Goal: Information Seeking & Learning: Learn about a topic

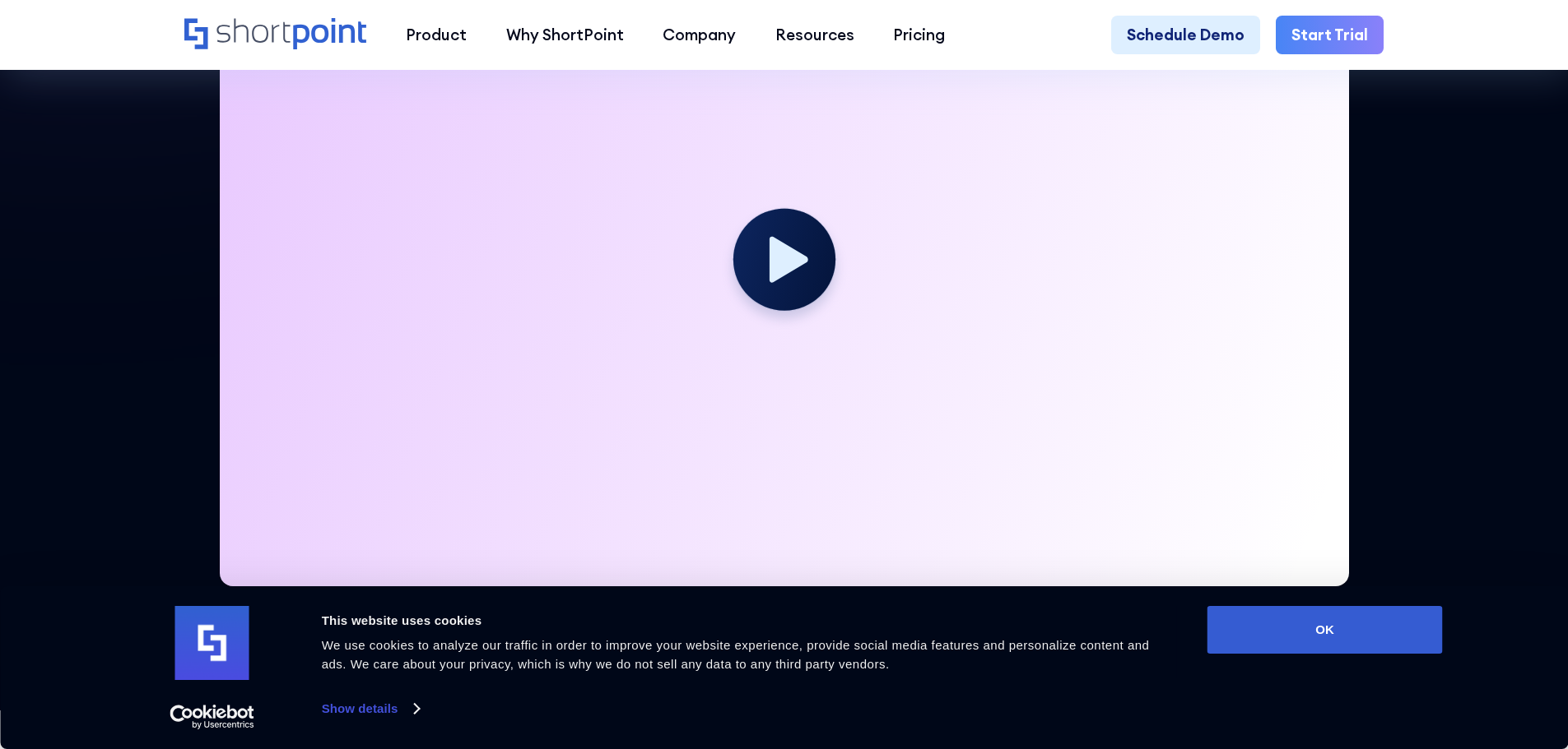
scroll to position [329, 0]
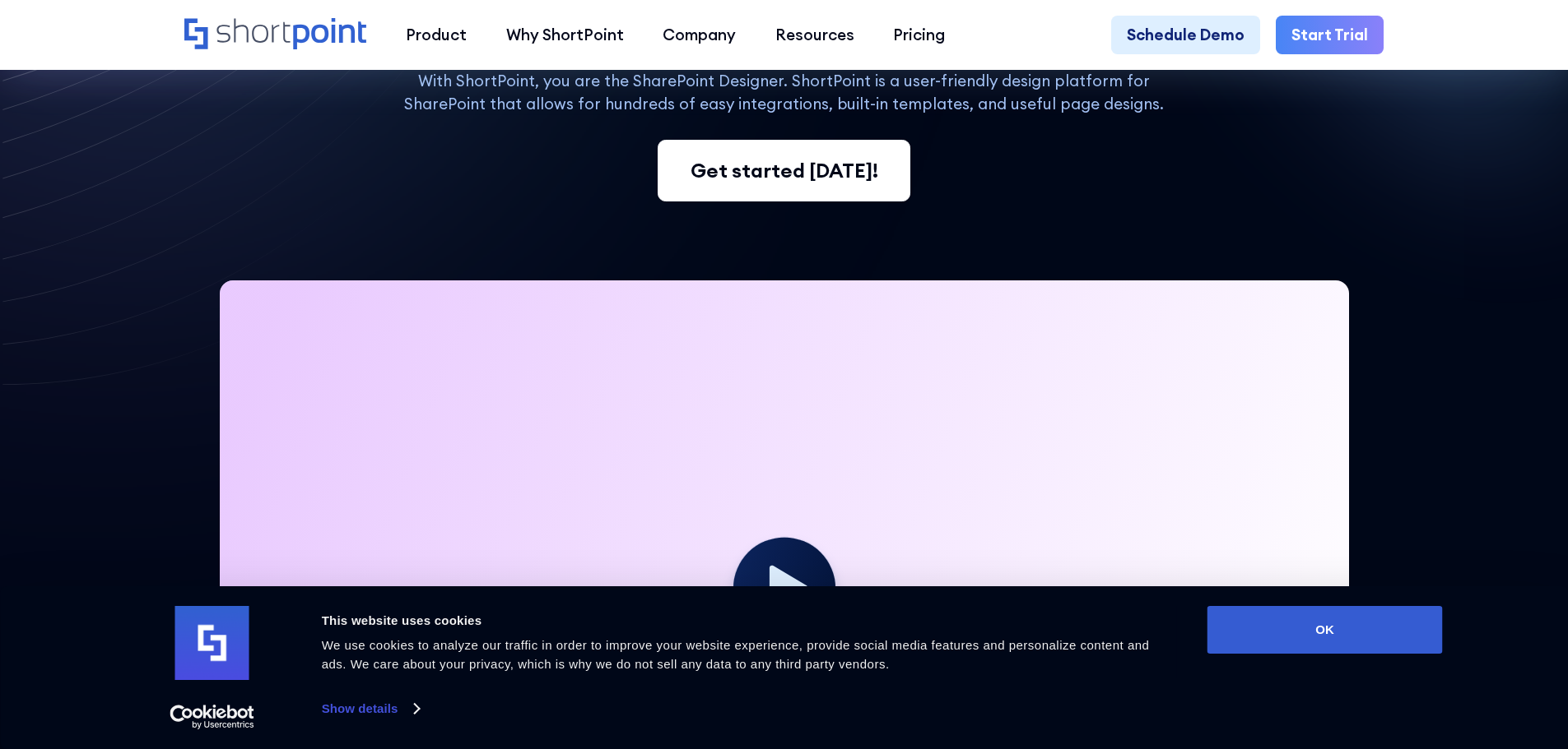
click at [837, 184] on div "Get started today!" at bounding box center [785, 171] width 188 height 29
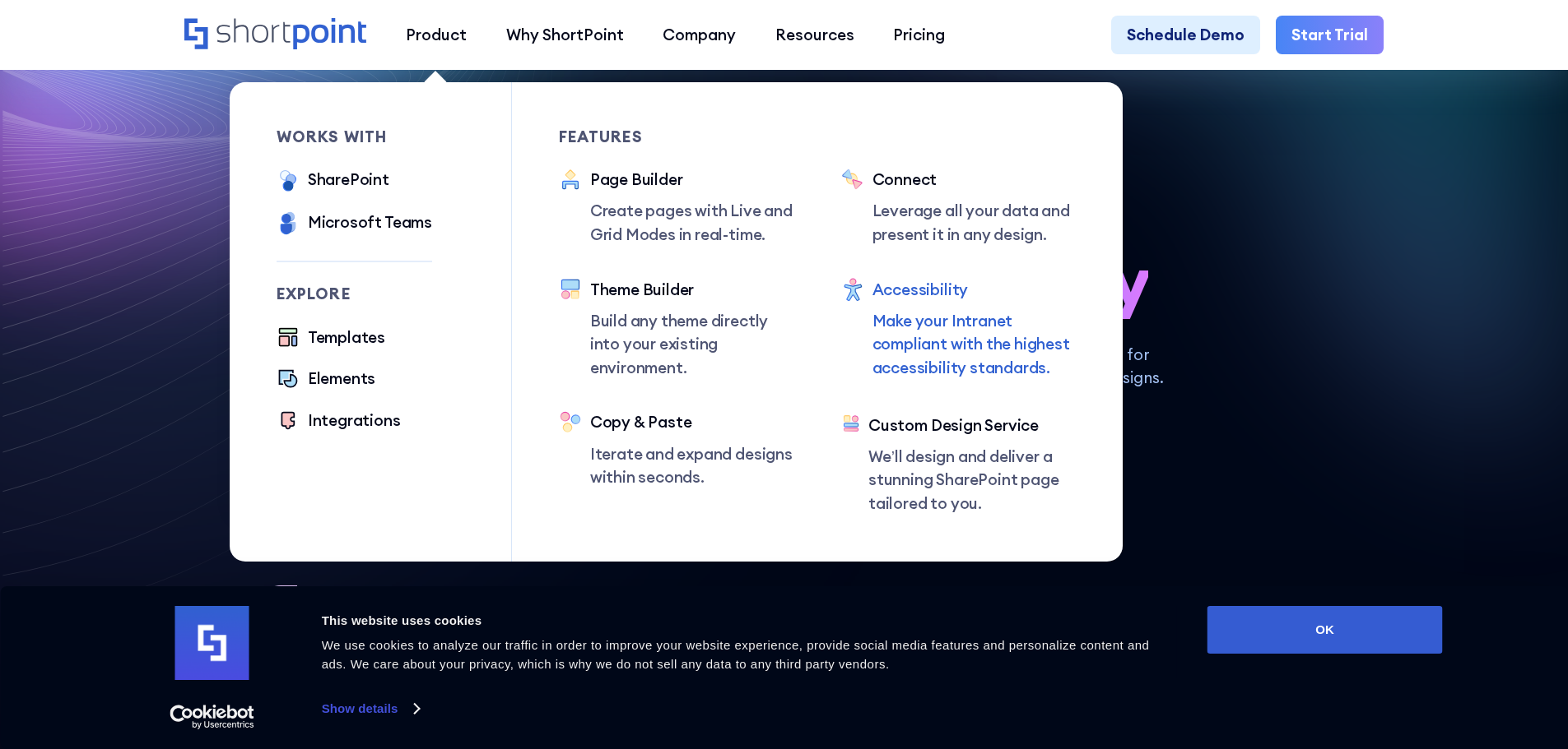
scroll to position [82, 0]
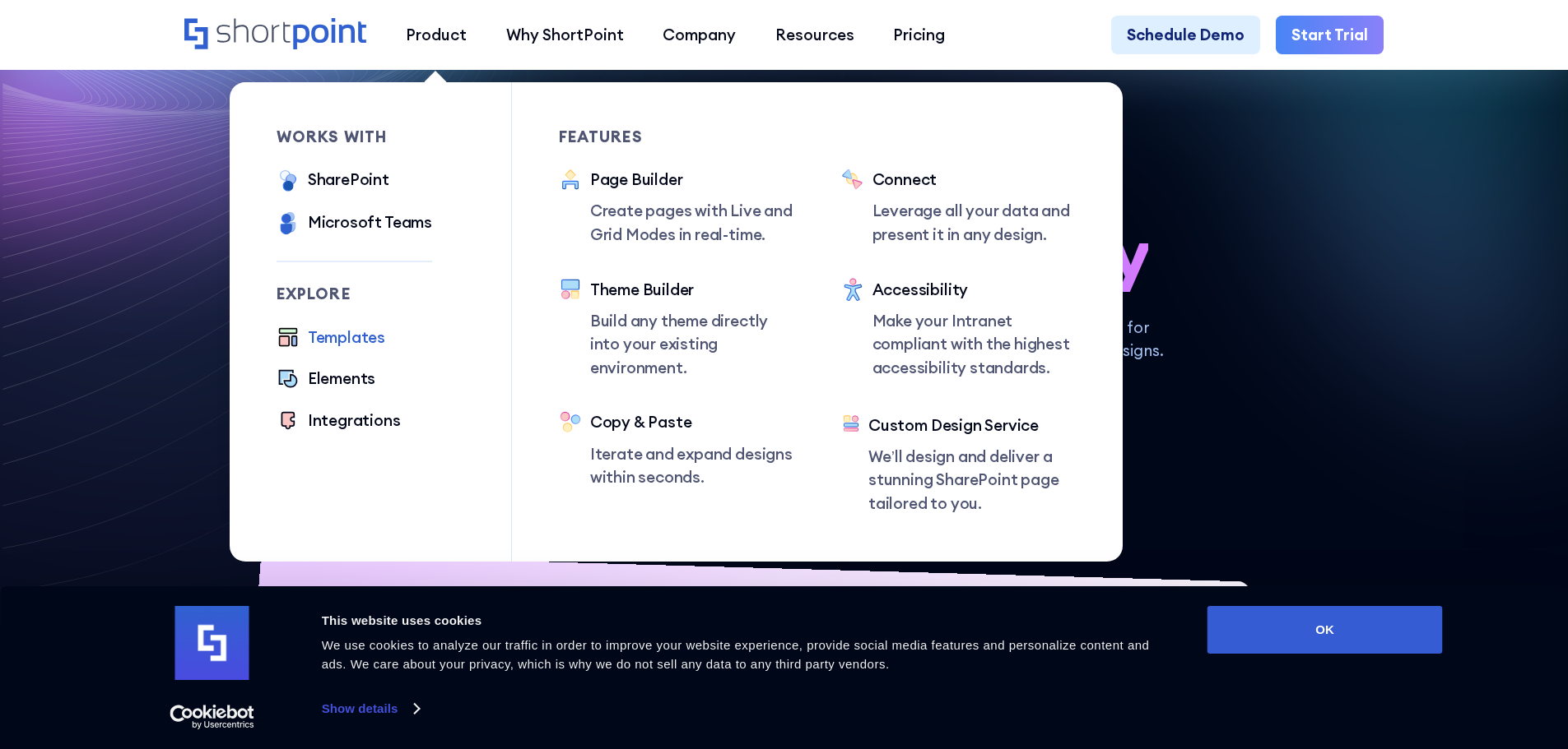
click at [357, 340] on div "Templates" at bounding box center [345, 337] width 77 height 24
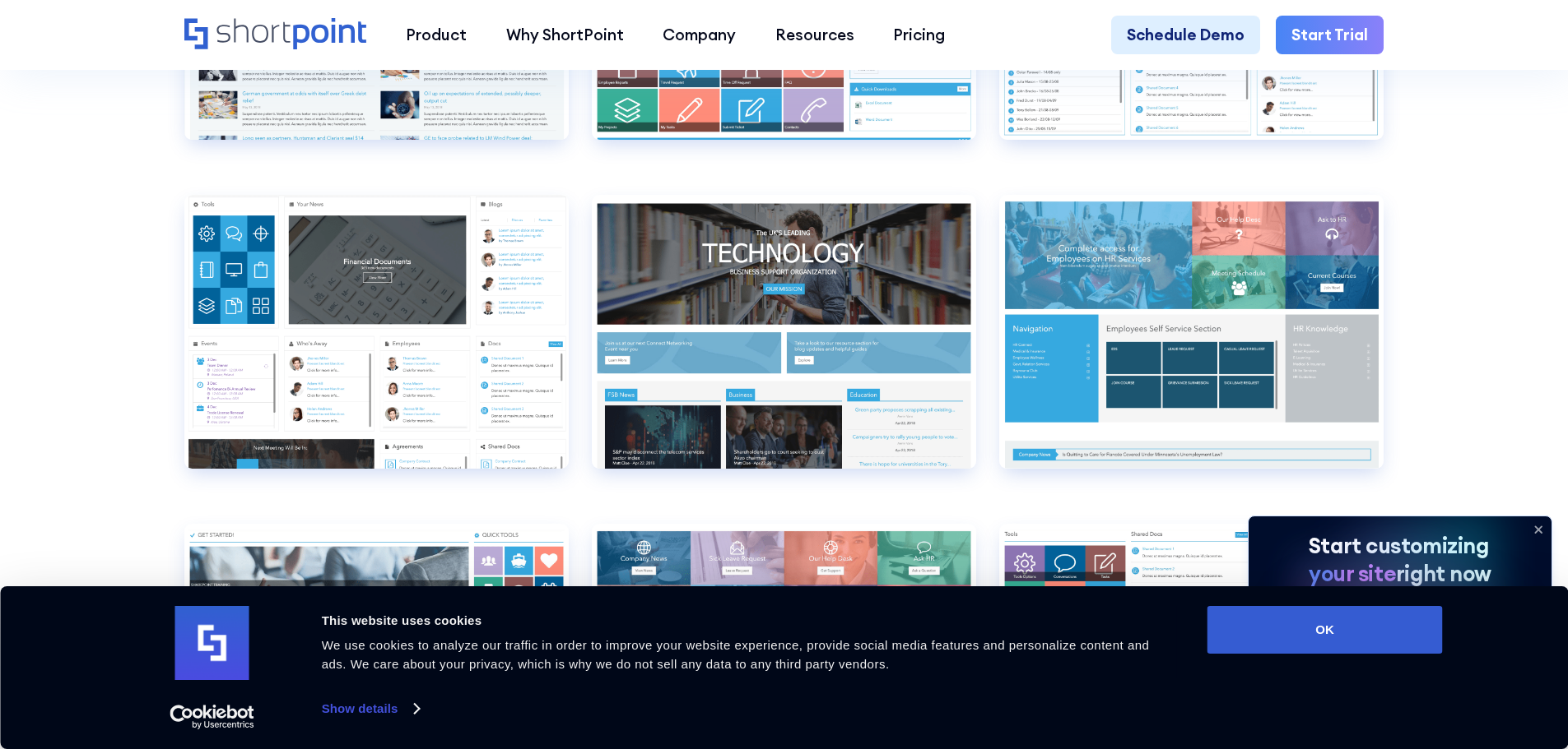
scroll to position [8637, 0]
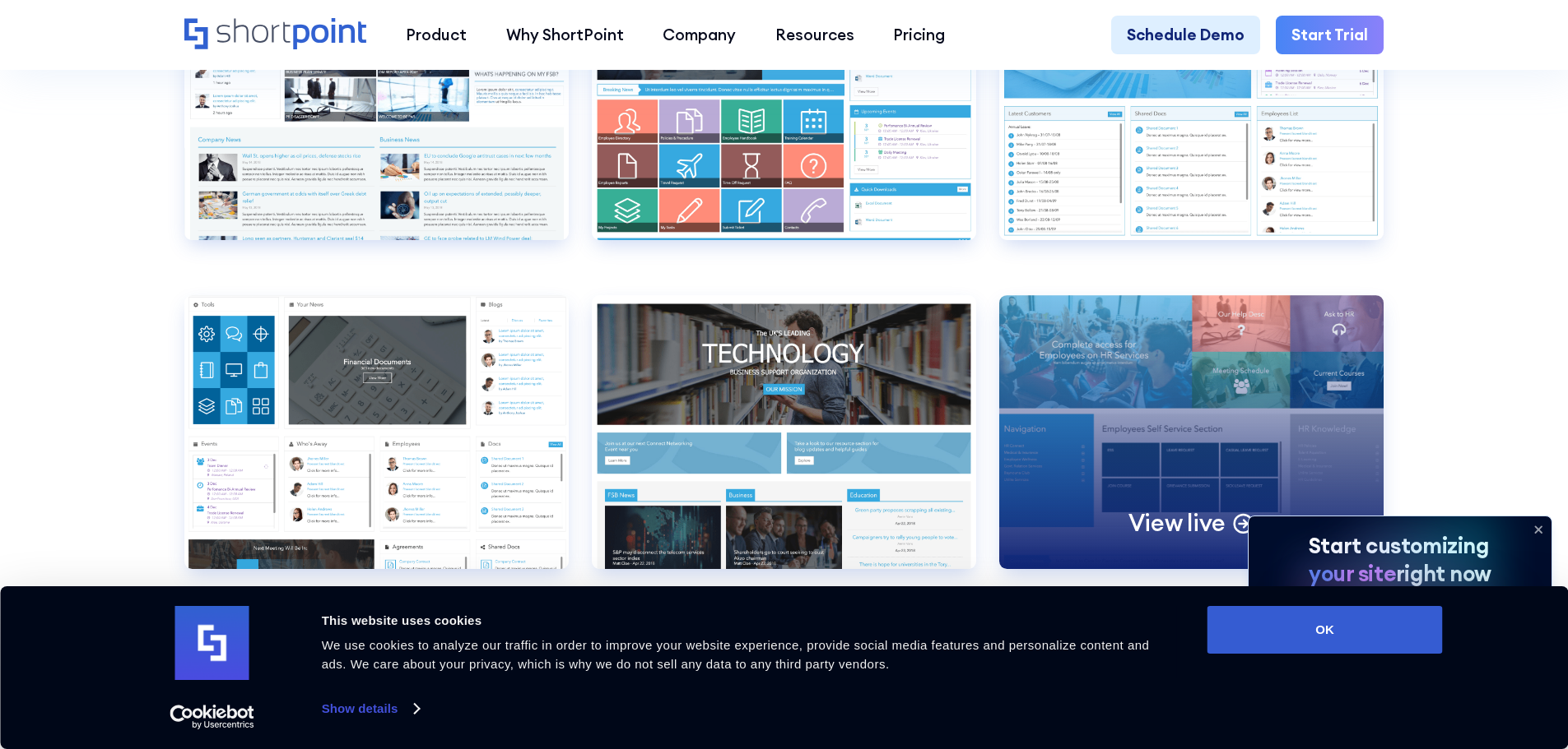
click at [1151, 444] on div "View live" at bounding box center [1192, 432] width 384 height 274
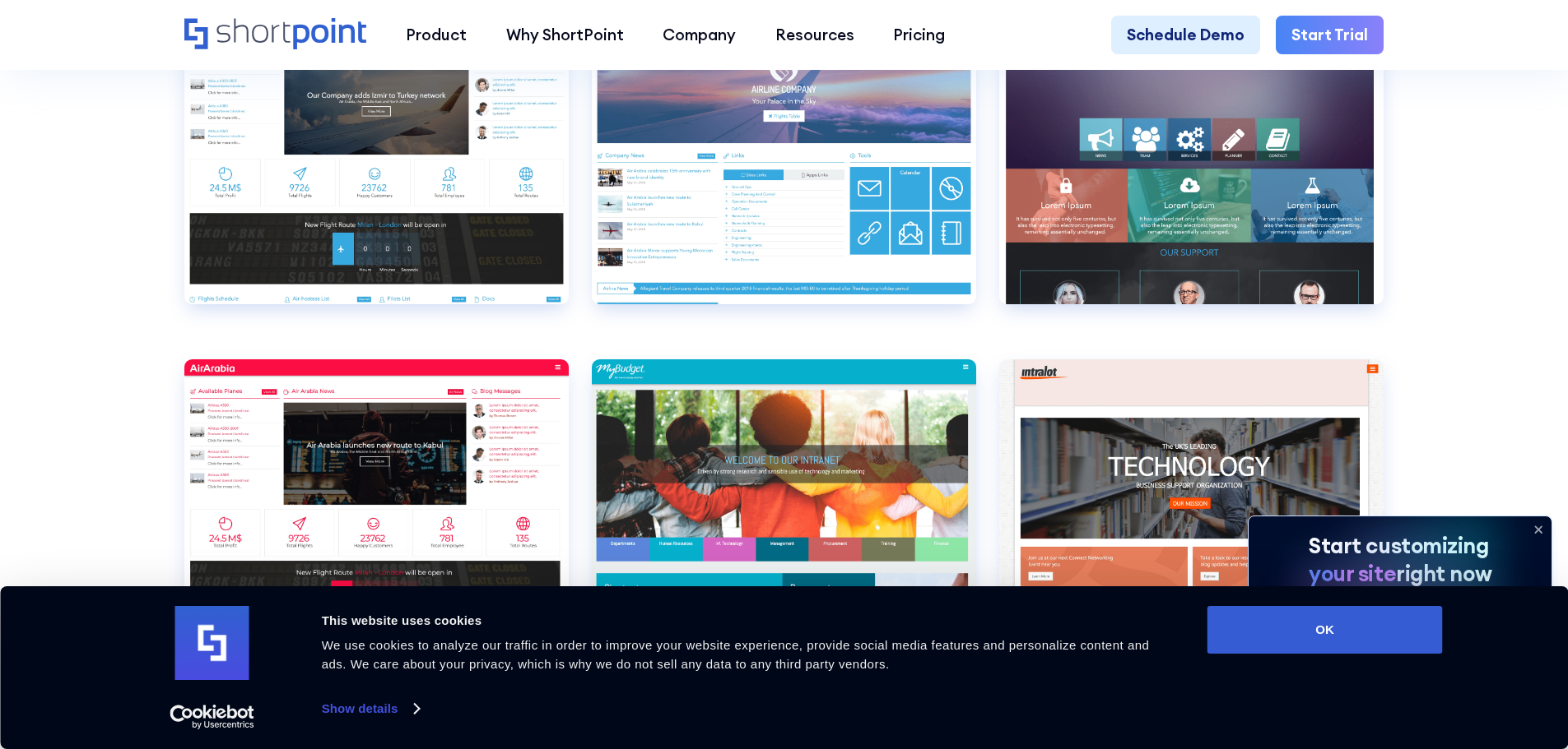
scroll to position [5841, 0]
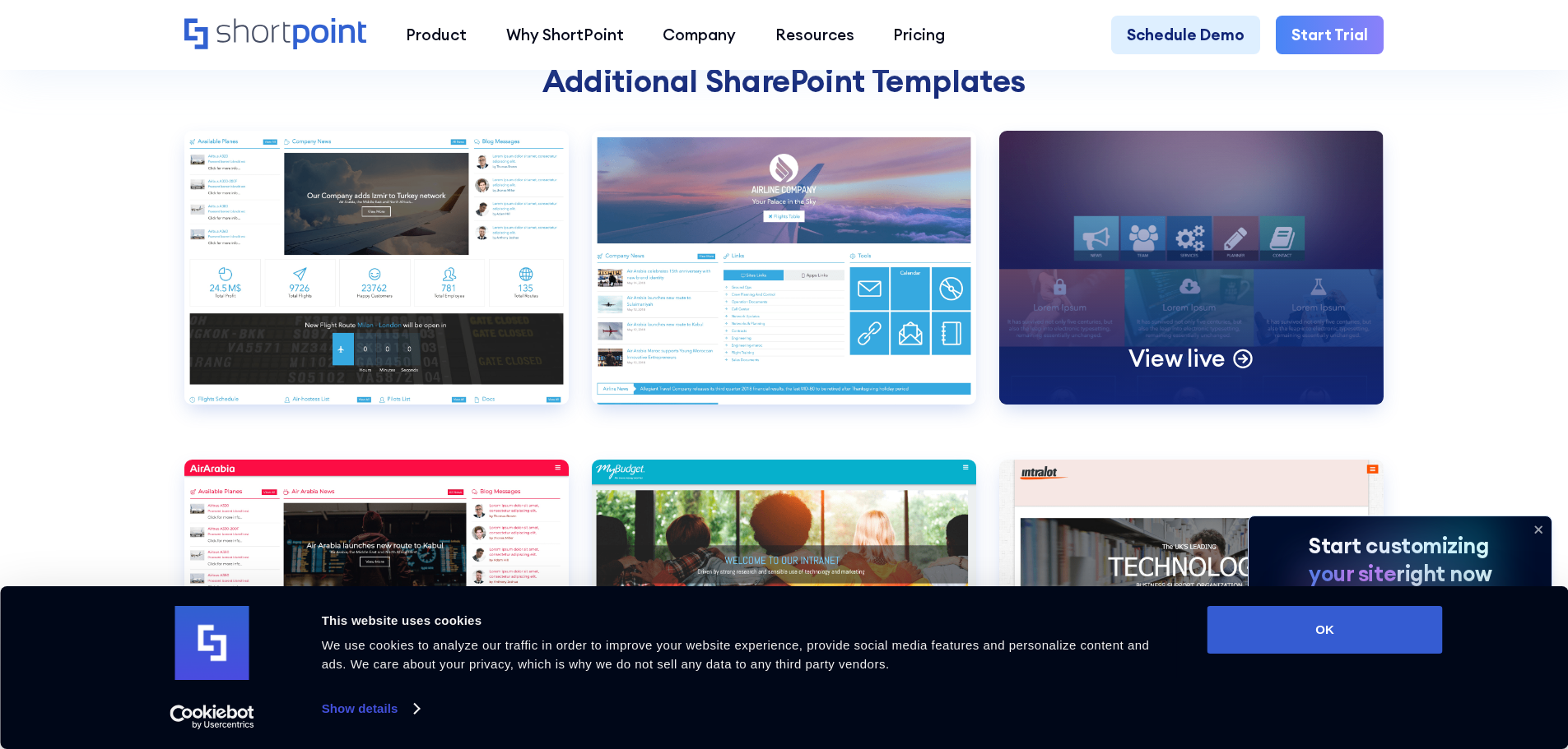
click at [1111, 366] on div "View live" at bounding box center [1192, 267] width 384 height 274
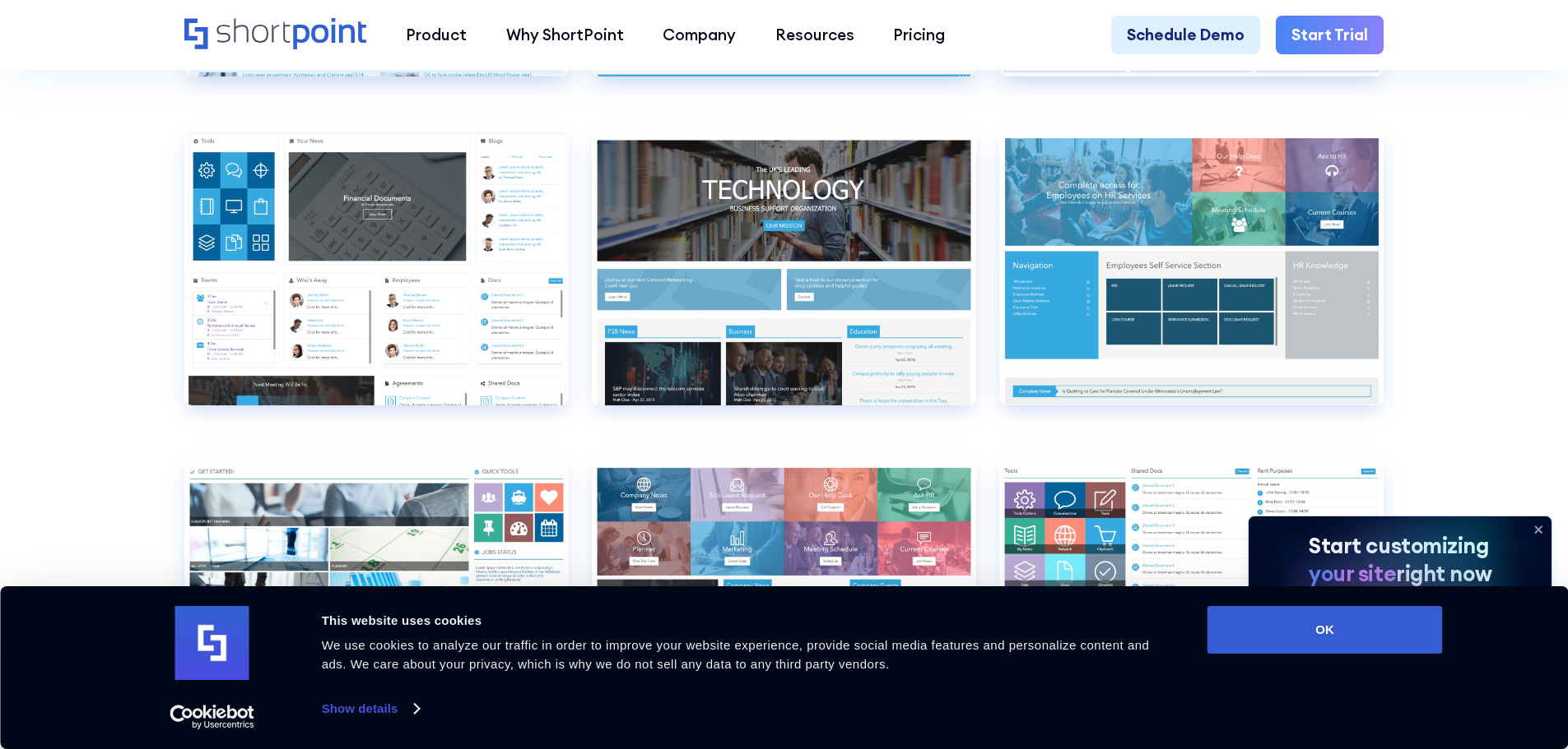
scroll to position [8802, 0]
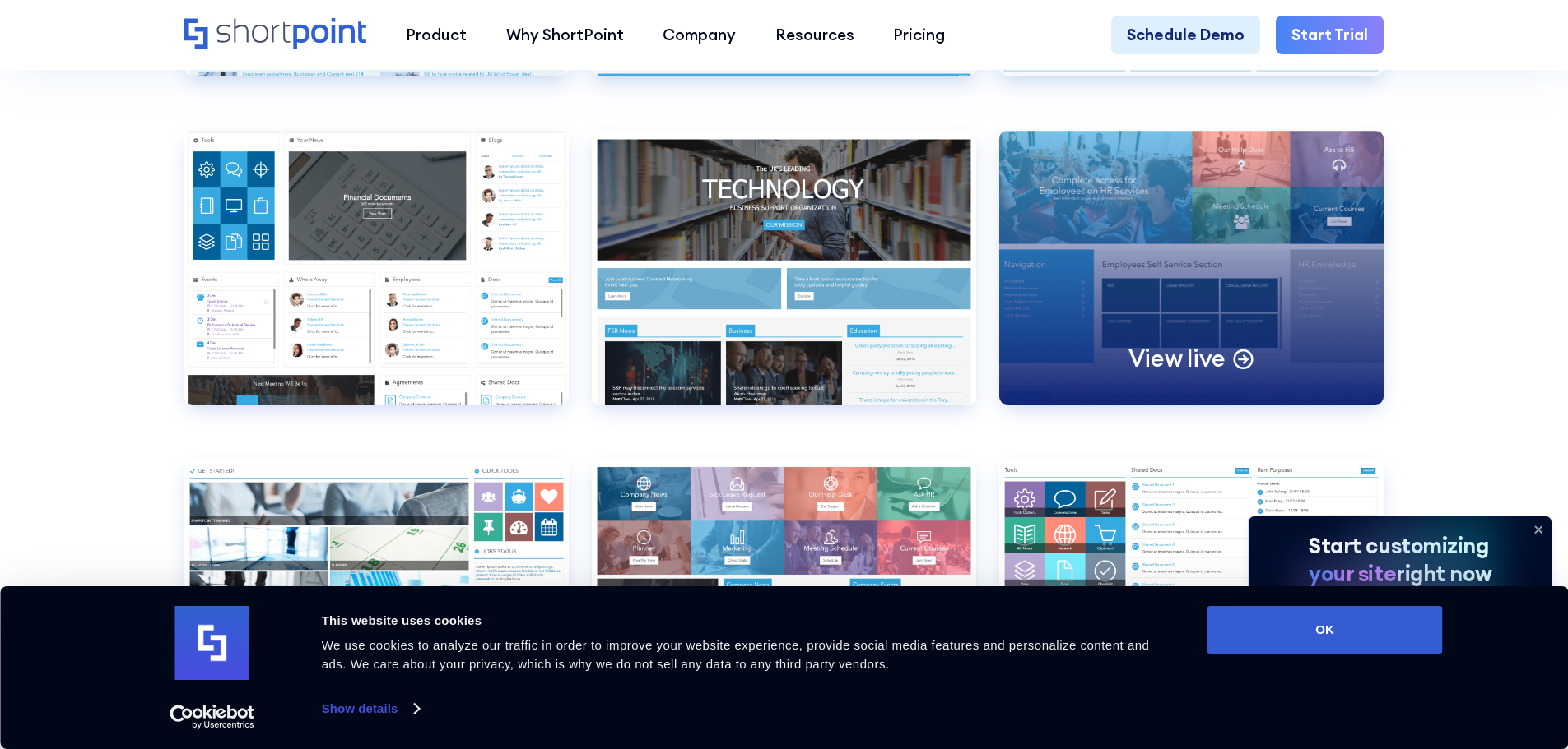
click at [1164, 328] on div "View live" at bounding box center [1192, 267] width 384 height 274
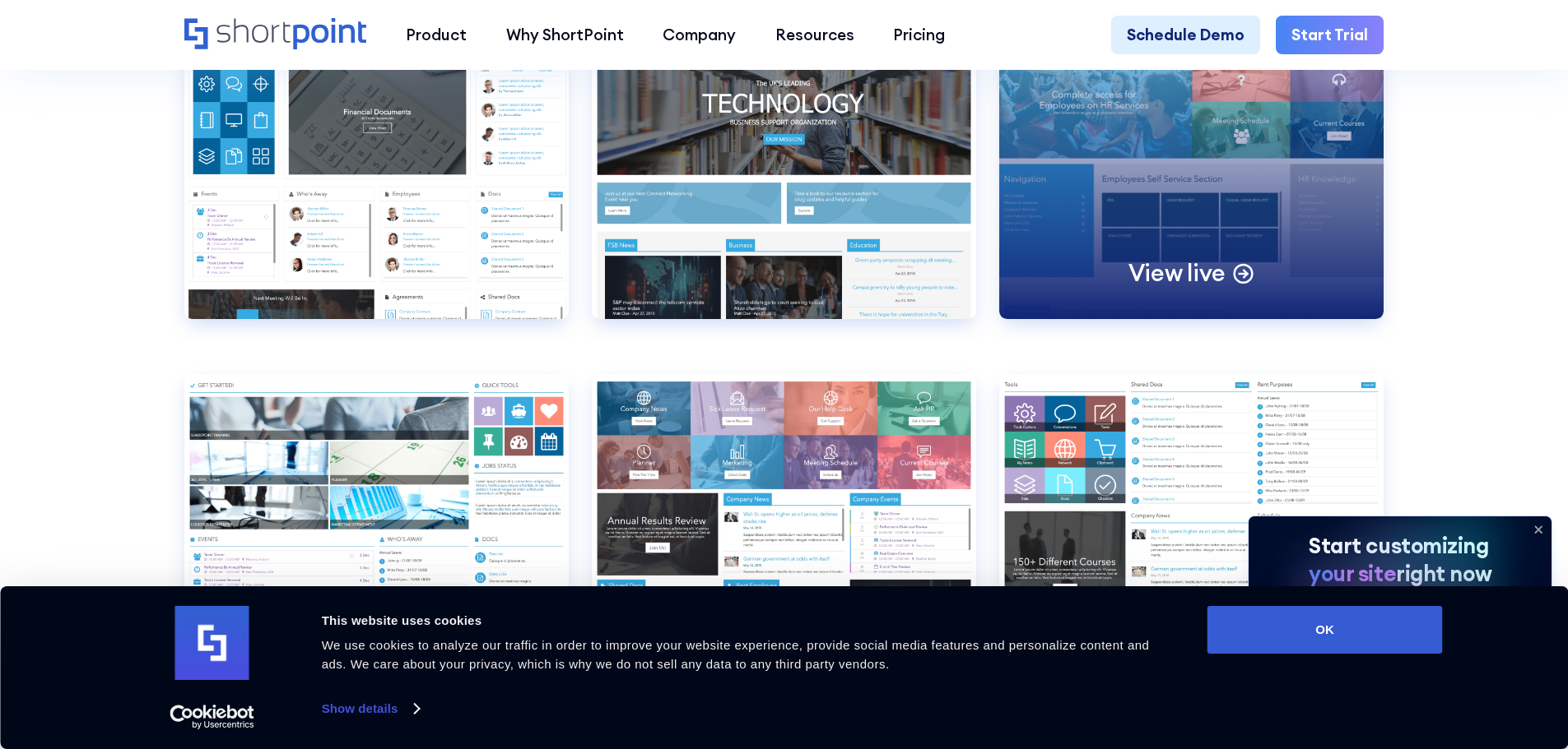
scroll to position [9048, 0]
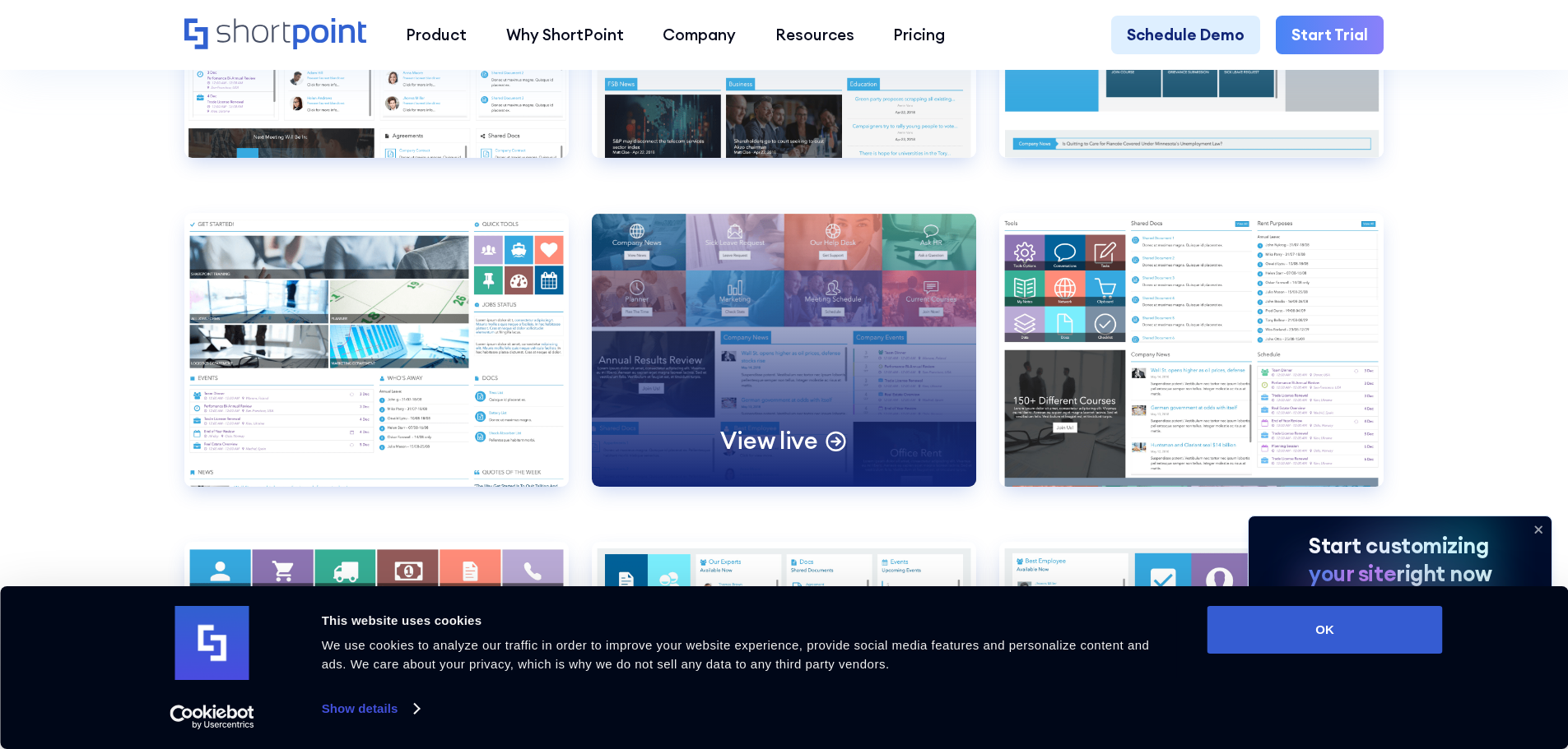
click at [679, 322] on div "View live" at bounding box center [784, 350] width 384 height 274
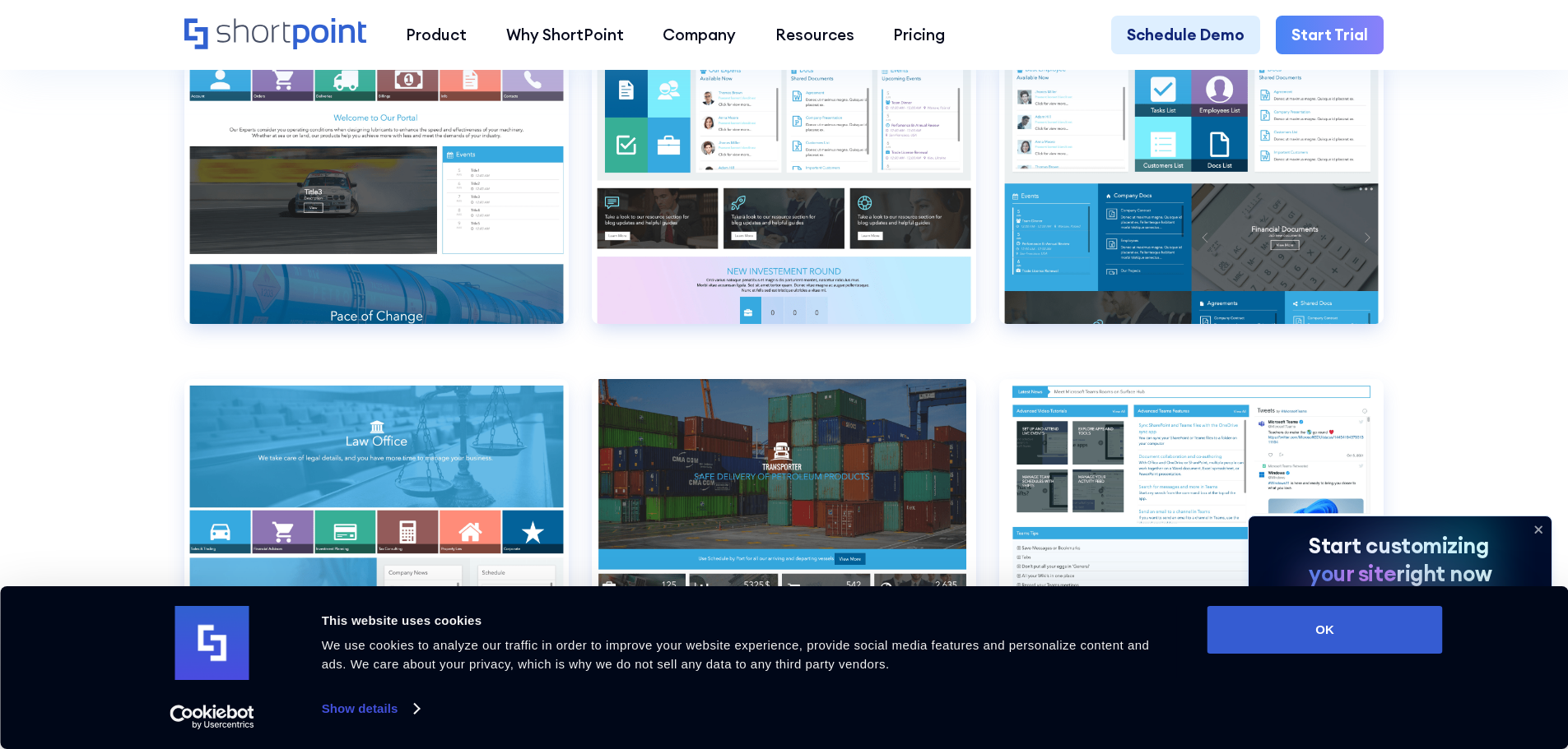
scroll to position [9542, 0]
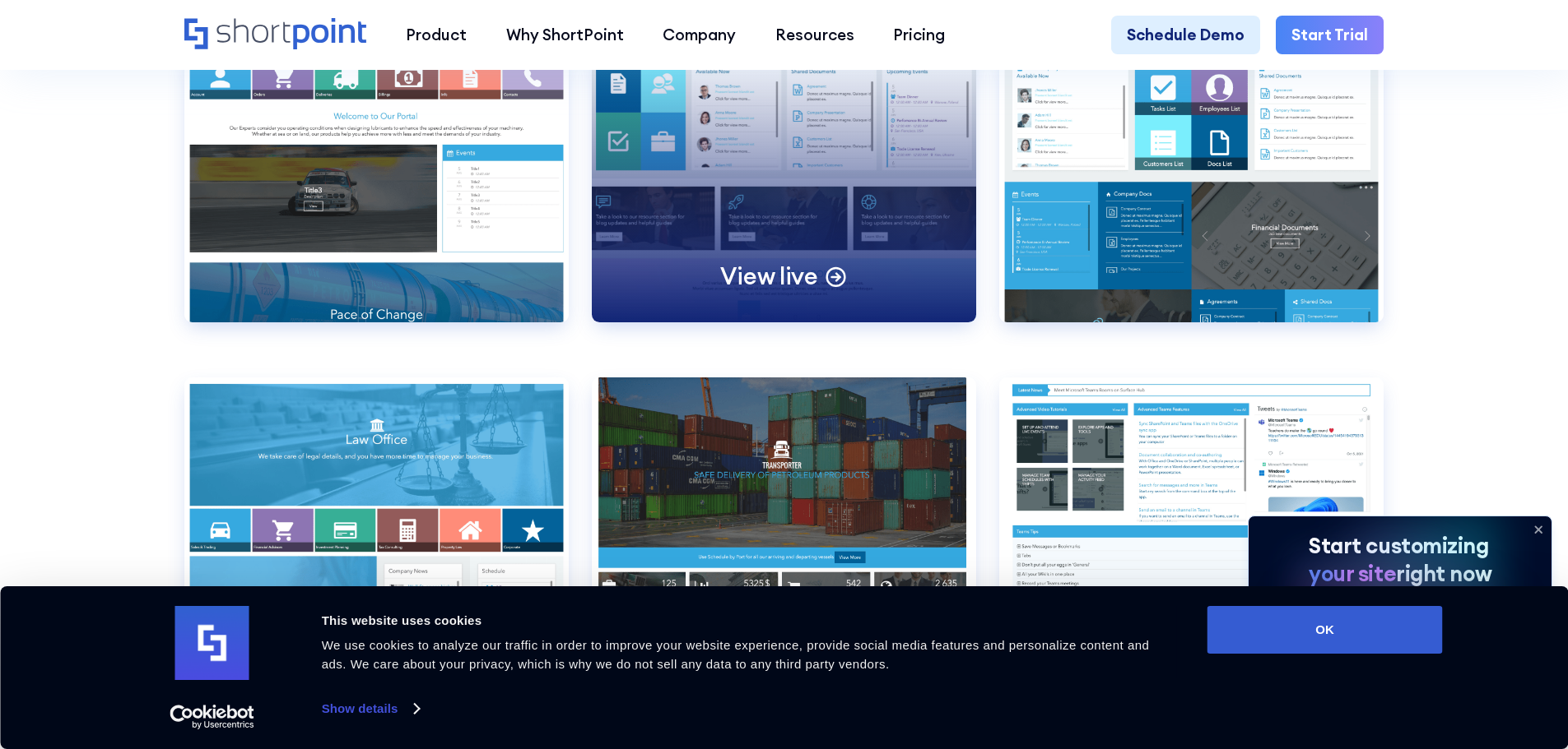
click at [841, 203] on div "View live" at bounding box center [784, 185] width 384 height 274
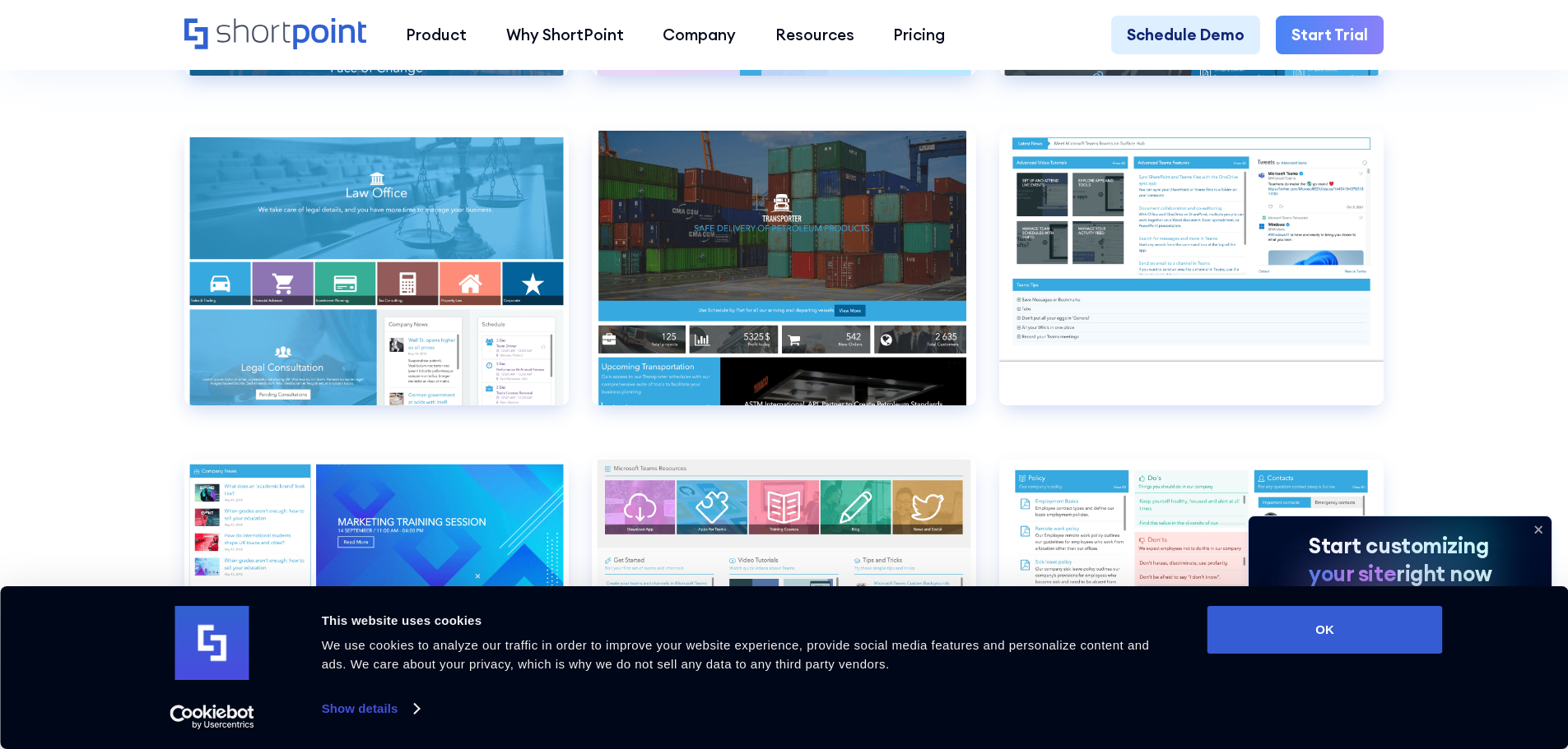
click at [1537, 529] on icon at bounding box center [1539, 529] width 27 height 27
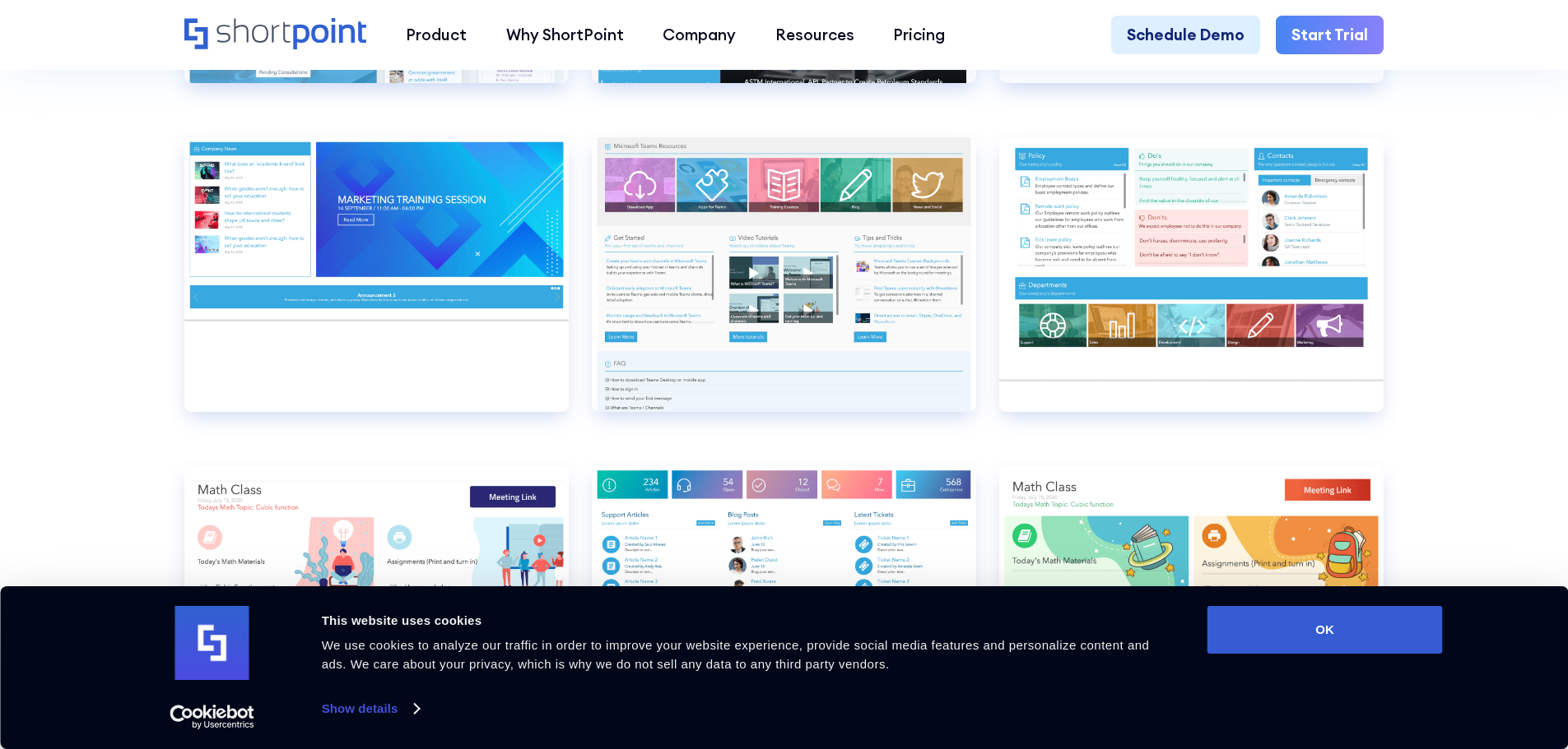
scroll to position [10118, 0]
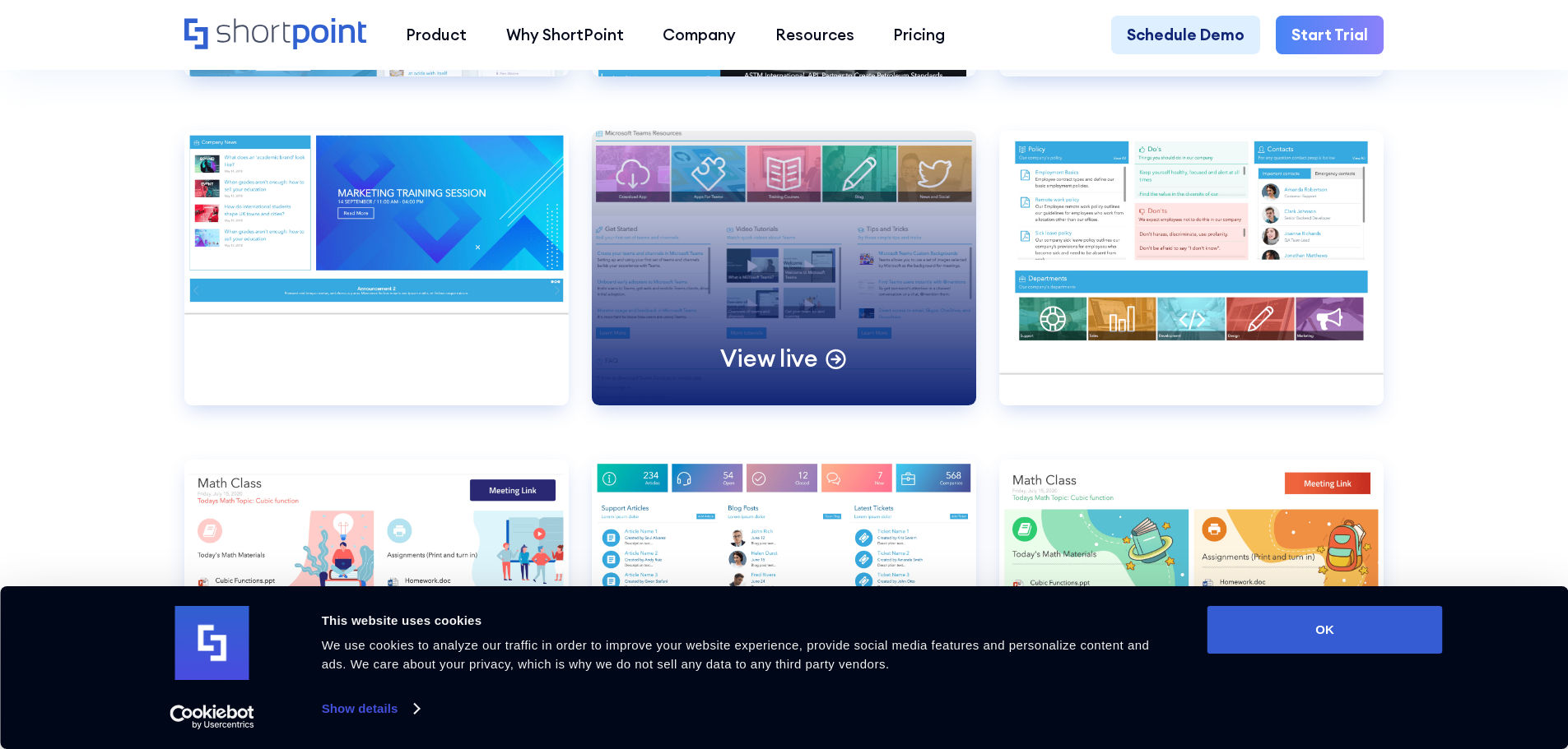
click at [719, 291] on div "View live" at bounding box center [784, 267] width 384 height 274
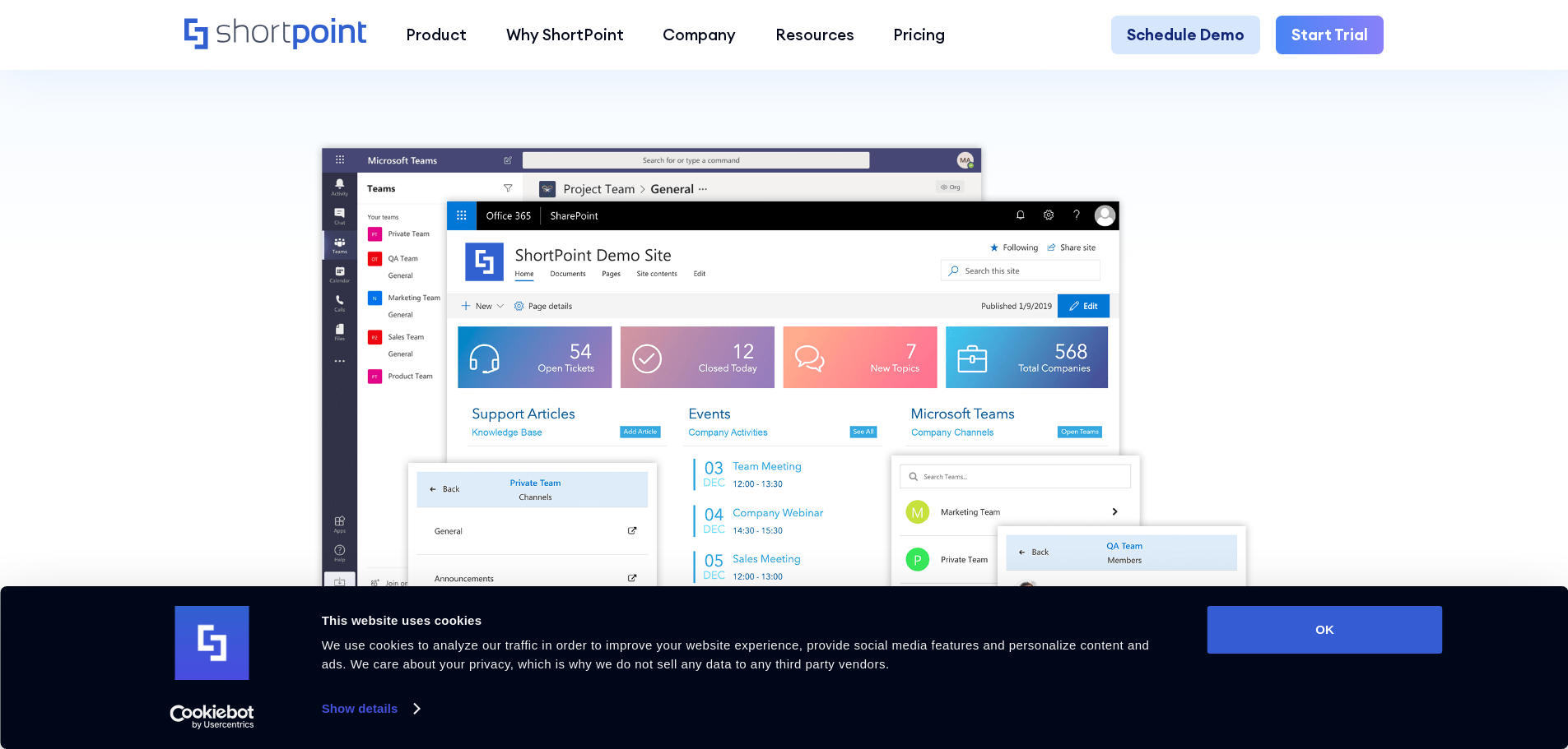
scroll to position [247, 0]
